Goal: Transaction & Acquisition: Purchase product/service

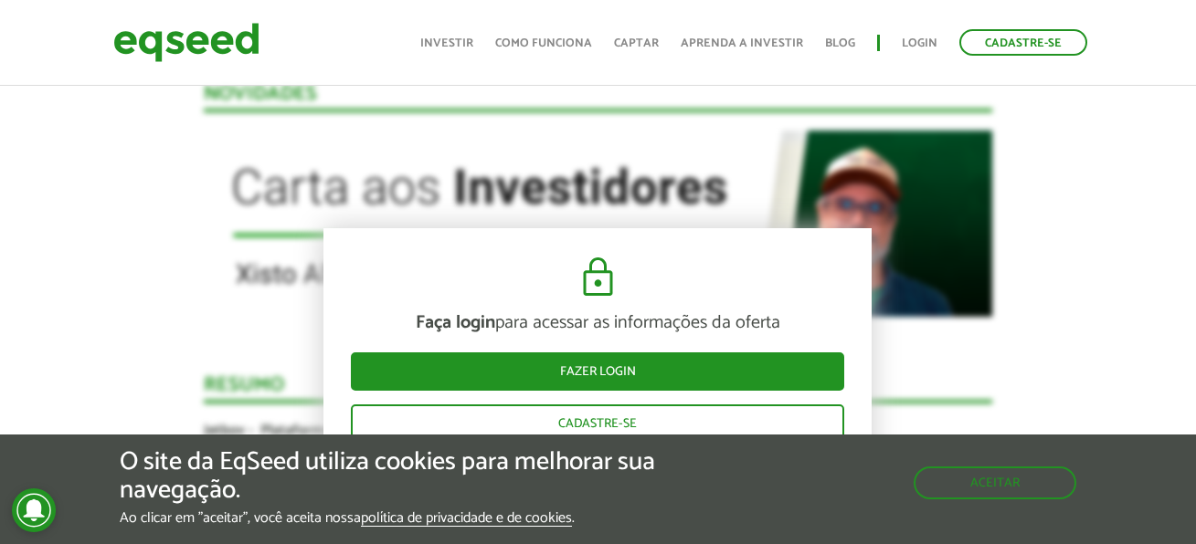
scroll to position [2009, 0]
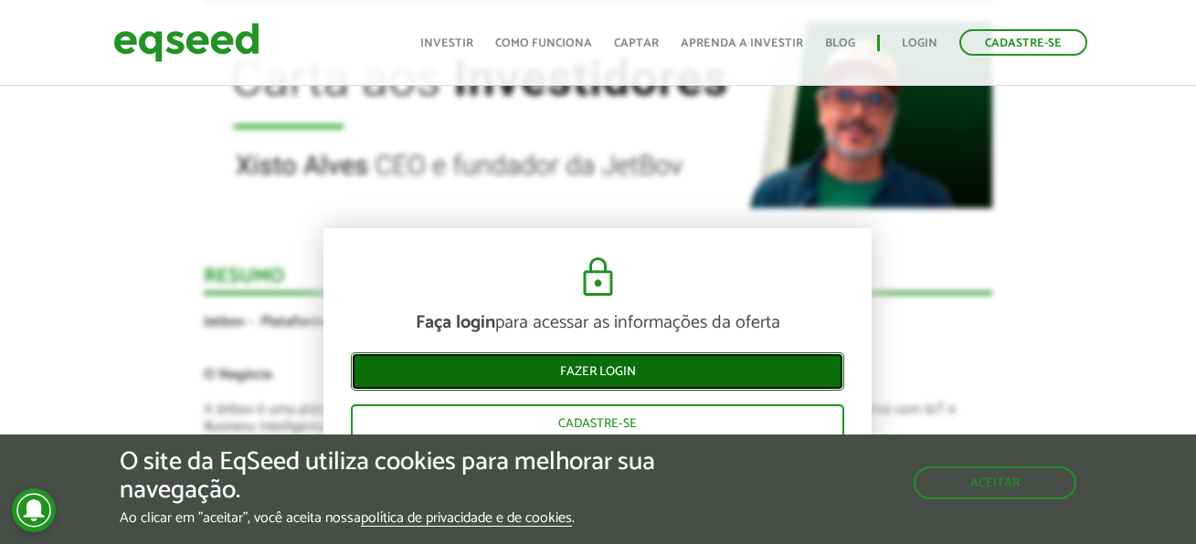
click at [689, 364] on link "Fazer login" at bounding box center [597, 372] width 493 height 38
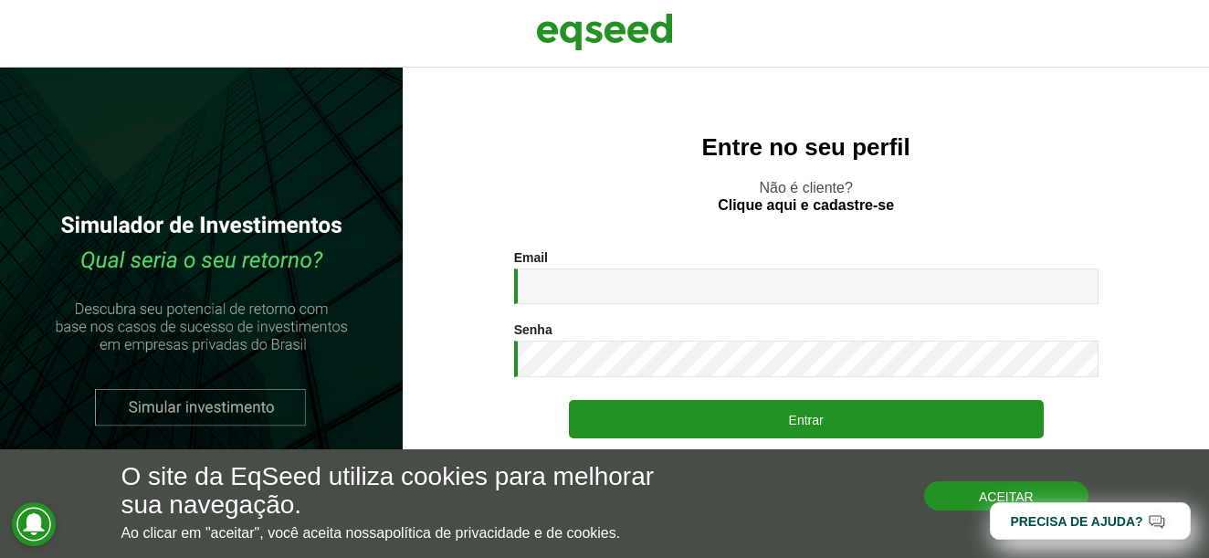
click at [1030, 496] on button "Aceitar" at bounding box center [1006, 495] width 164 height 29
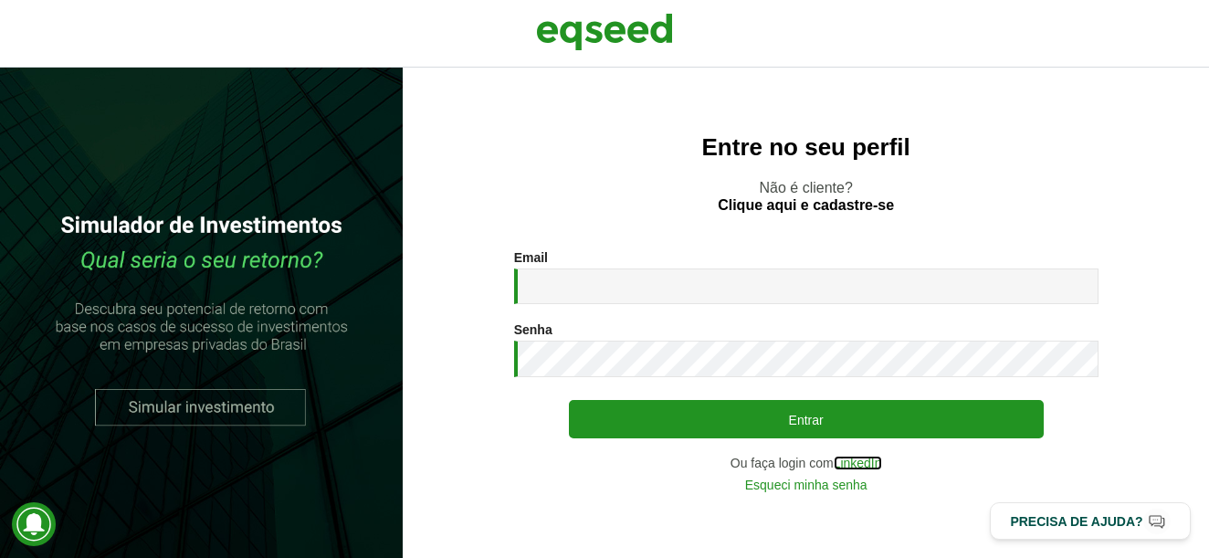
click at [870, 465] on link "LinkedIn" at bounding box center [858, 463] width 48 height 13
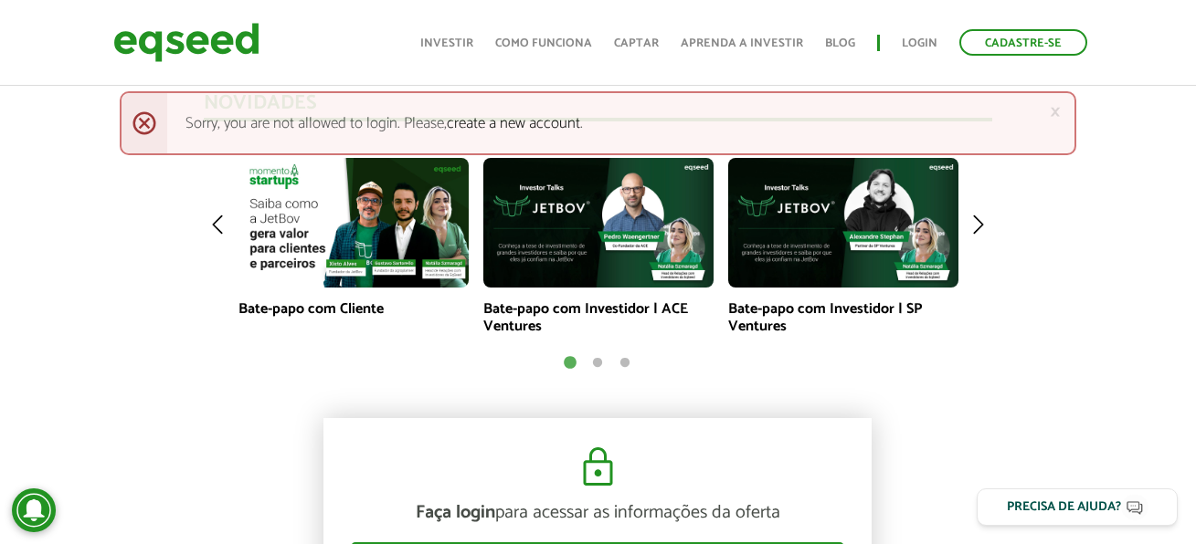
scroll to position [1279, 0]
